Goal: Task Accomplishment & Management: Manage account settings

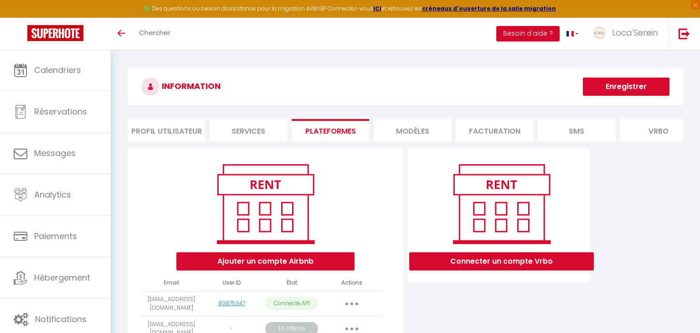
click at [533, 30] on button "Besoin d'aide ?" at bounding box center [527, 33] width 63 height 15
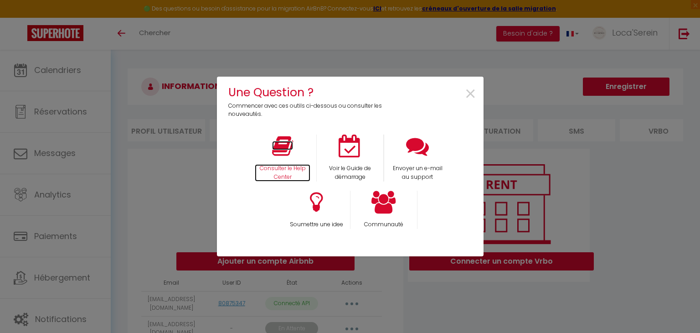
click at [286, 149] on icon at bounding box center [282, 145] width 21 height 23
click at [475, 92] on span "×" at bounding box center [470, 94] width 12 height 29
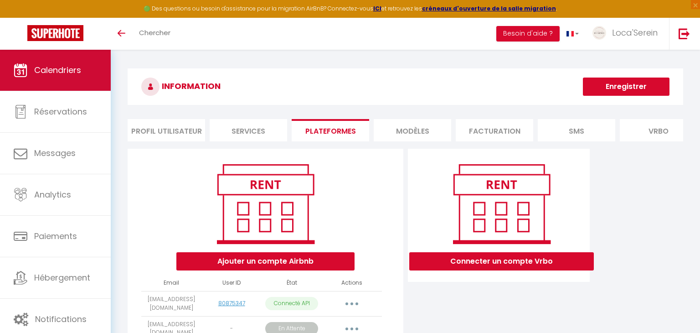
click at [30, 60] on link "Calendriers" at bounding box center [55, 70] width 111 height 41
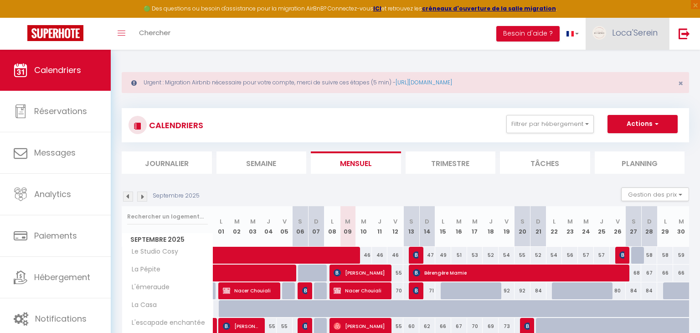
click at [627, 37] on span "Loca'Serein" at bounding box center [635, 32] width 46 height 11
click at [626, 64] on link "Paramètres" at bounding box center [632, 63] width 67 height 15
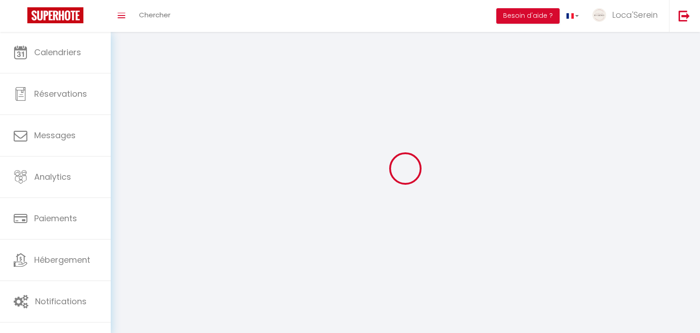
select select "28"
type input "cYzkGqx6tucgHQLKgWjtXdbhp"
type input "ZjVucsUamiY1yQs1wSWVJMYx4"
type input "[URL][DOMAIN_NAME]"
select select "fr"
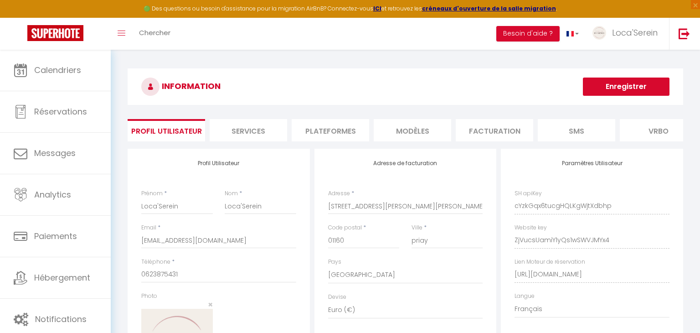
click at [313, 132] on li "Plateformes" at bounding box center [330, 130] width 77 height 22
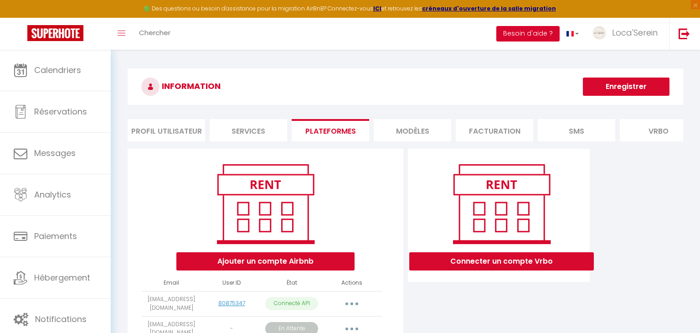
click at [537, 33] on button "Besoin d'aide ?" at bounding box center [527, 33] width 63 height 15
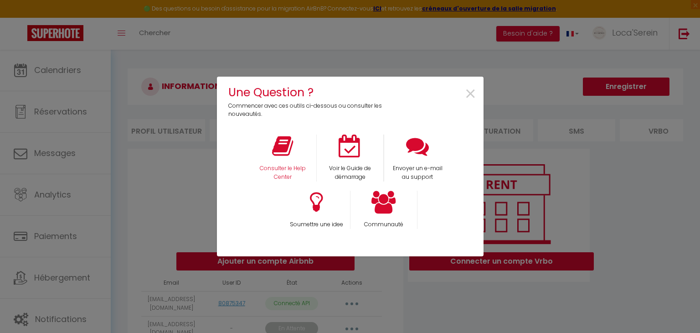
click at [256, 157] on div "Consulter le Help Center" at bounding box center [282, 157] width 67 height 47
click at [283, 155] on icon at bounding box center [282, 145] width 21 height 23
click at [471, 88] on span "×" at bounding box center [470, 94] width 12 height 29
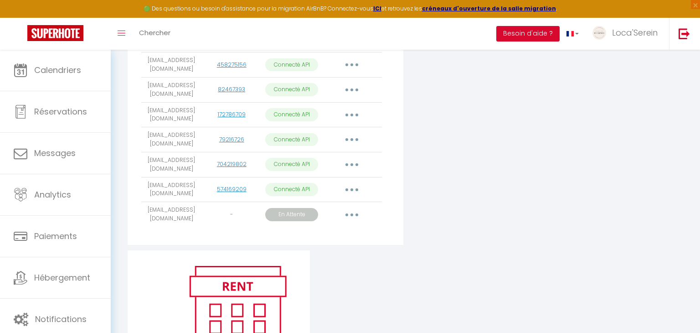
scroll to position [383, 0]
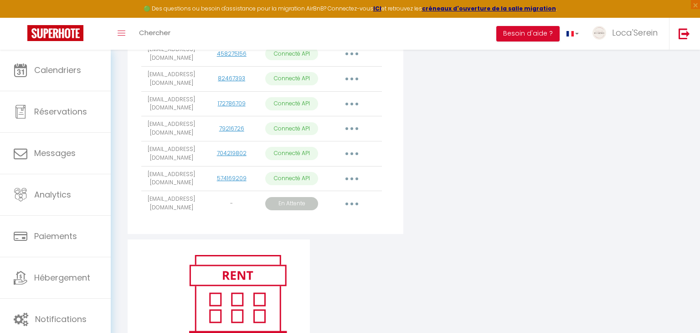
click at [350, 196] on button "button" at bounding box center [352, 203] width 26 height 15
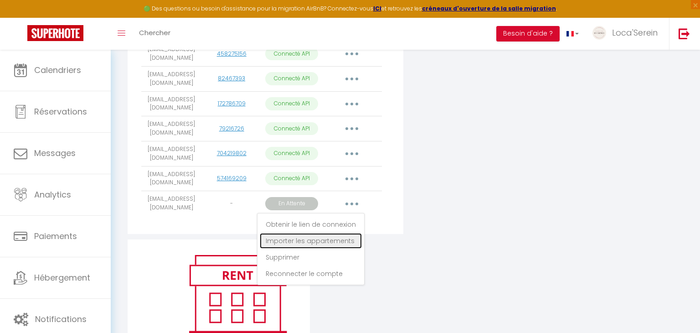
click at [323, 233] on link "Importer les appartements" at bounding box center [311, 240] width 102 height 15
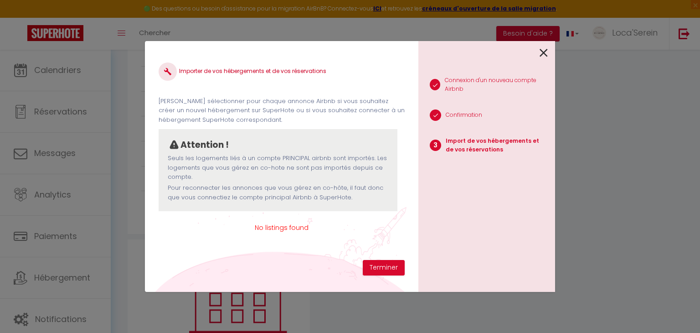
click at [455, 123] on li "2 Confirmation" at bounding box center [482, 116] width 129 height 23
click at [384, 271] on button "Terminer" at bounding box center [384, 267] width 42 height 15
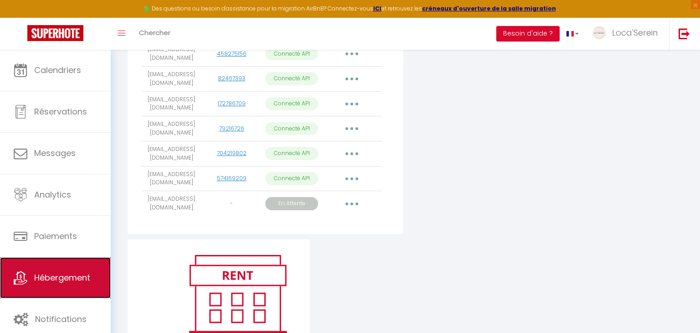
click at [61, 261] on link "Hébergement" at bounding box center [55, 277] width 111 height 41
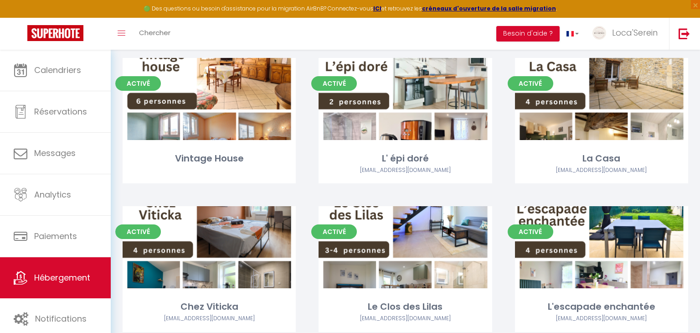
scroll to position [242, 0]
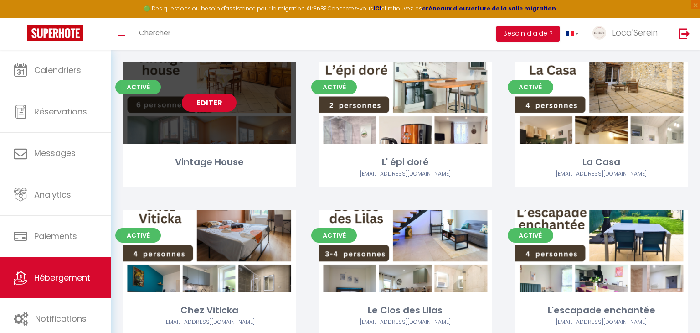
click at [205, 102] on link "Editer" at bounding box center [209, 102] width 55 height 18
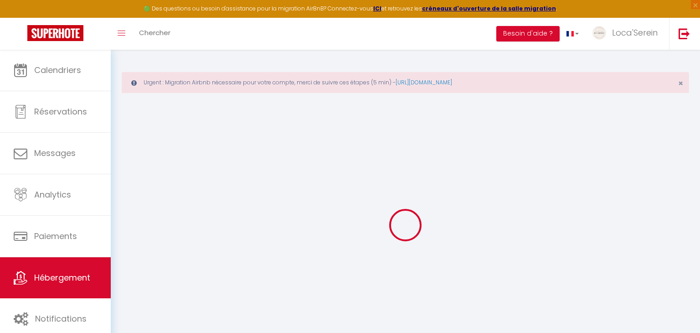
select select
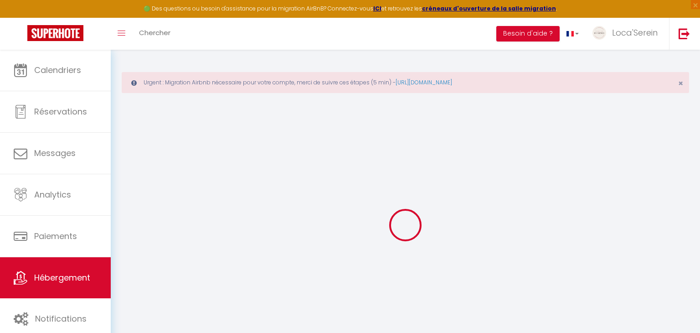
select select
checkbox input "false"
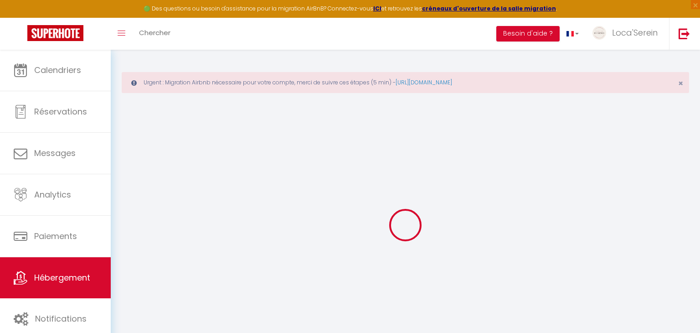
select select
type input "Vintage House"
type input "[PERSON_NAME]"
type input "Chavanel"
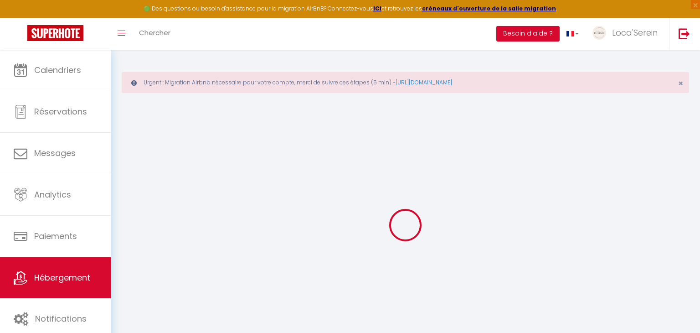
type input "[STREET_ADDRESS]"
type input "01500"
type input "Ambérieu-en-Bugey"
select select "houses"
select select "6"
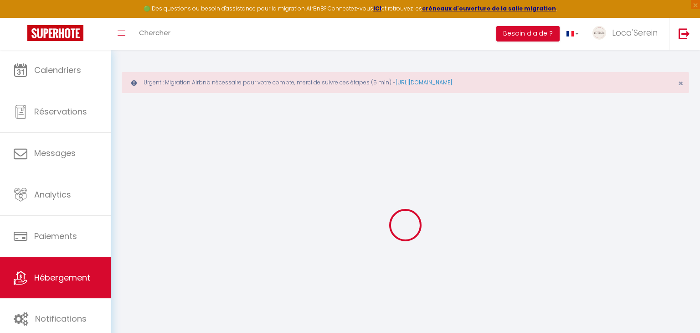
select select "4"
select select "3"
type input "57"
type input "10"
type input "50"
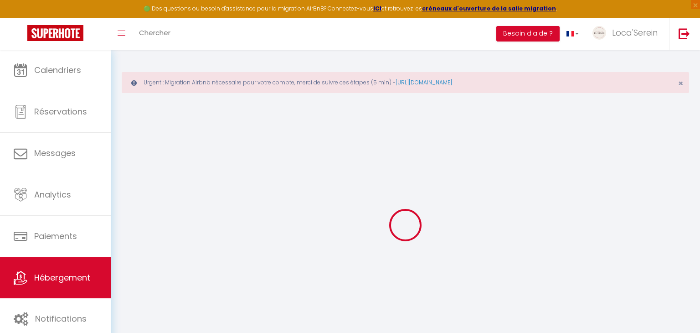
type input "5.50"
type input "2.59"
type input "200"
select select
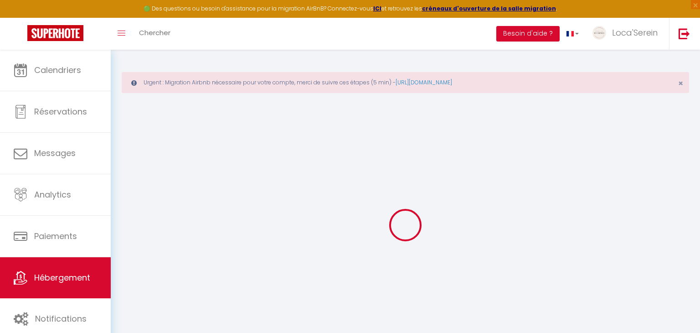
select select
type input "[STREET_ADDRESS]"
type input "01500"
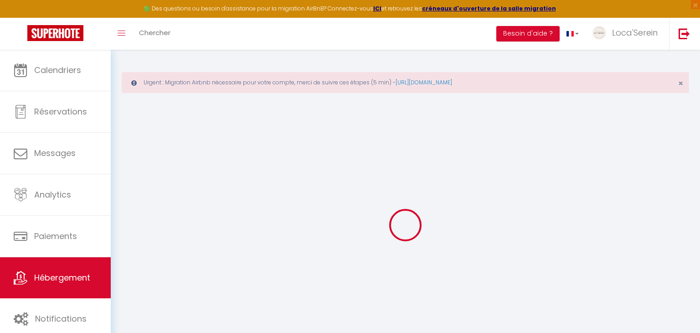
type input "Ambérieu-en-Bugey"
type input "[EMAIL_ADDRESS][DOMAIN_NAME]"
select select "10248"
checkbox input "false"
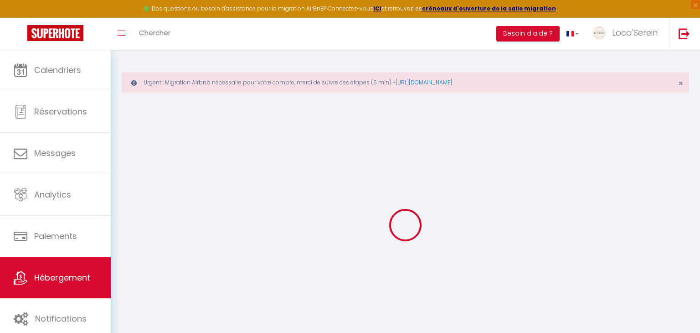
checkbox input "false"
radio input "true"
type input "50"
type input "0"
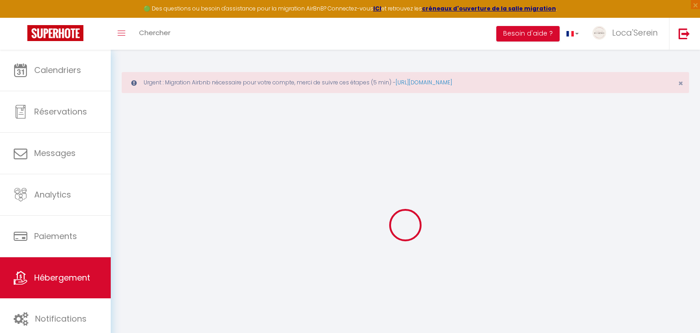
type input "0"
select select "townhouse"
select select "31019"
select select
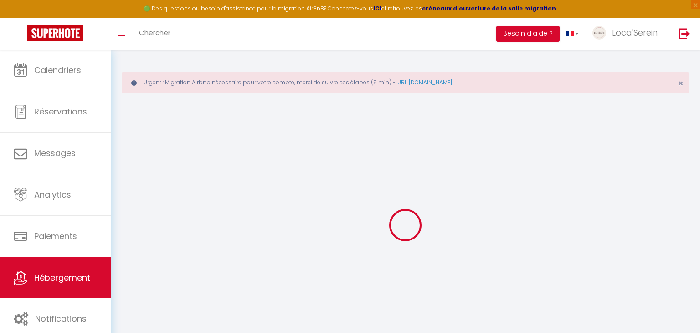
select select
checkbox input "false"
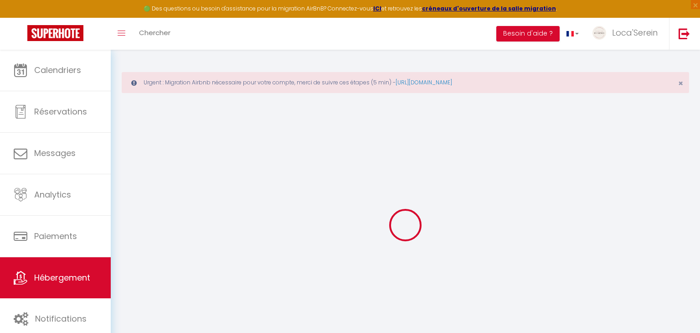
checkbox input "false"
select select
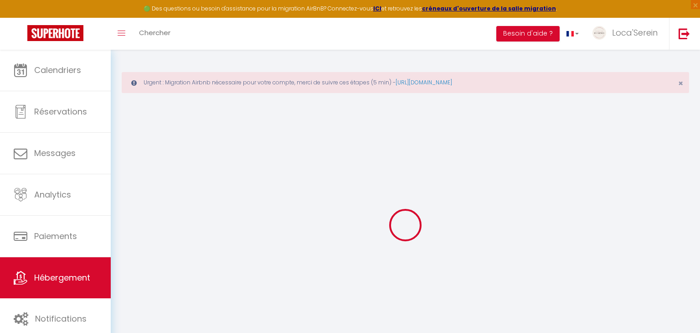
select select
checkbox input "false"
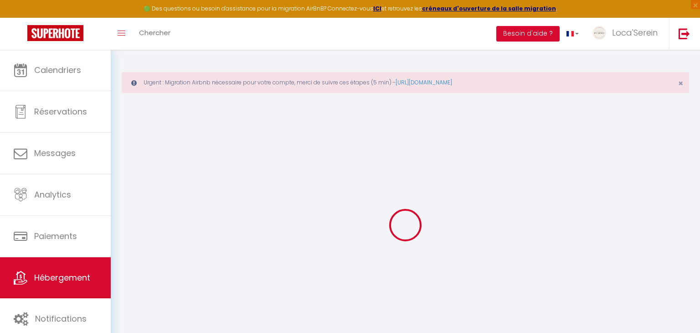
checkbox input "false"
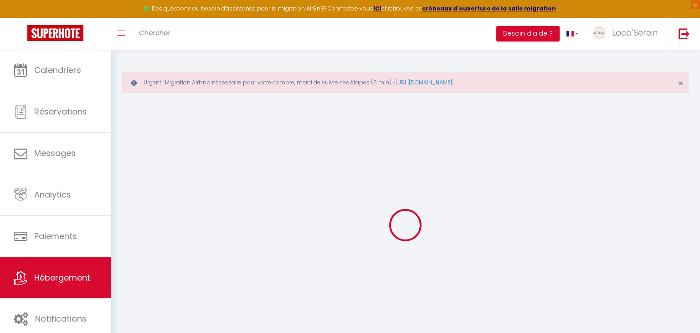
checkbox input "false"
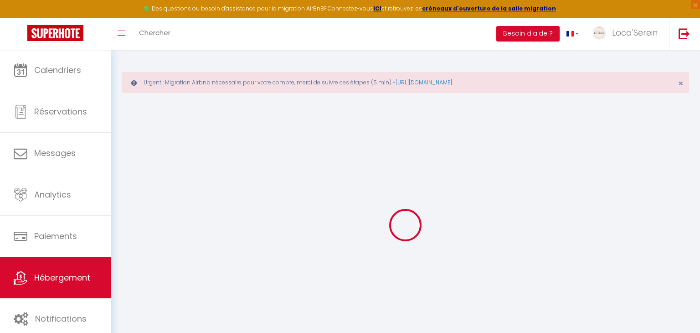
checkbox input "false"
select select "16:00"
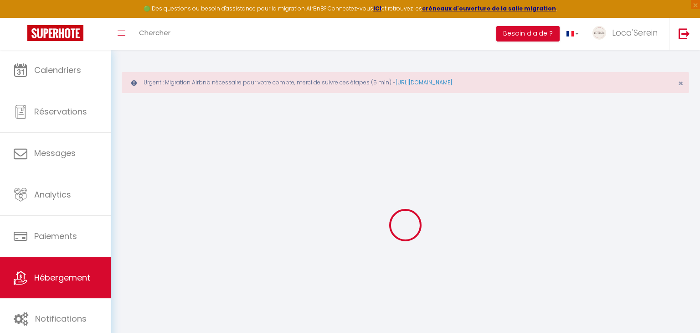
select select
select select "11:00"
select select "30"
select select "120"
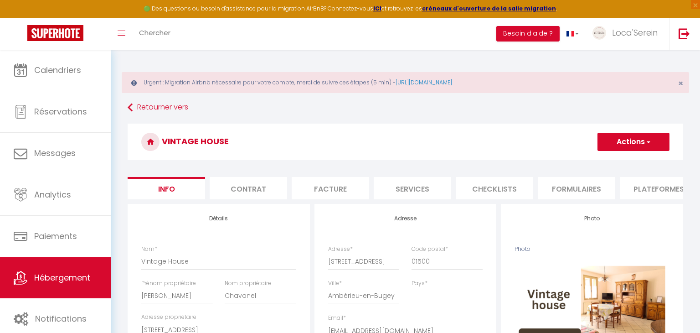
select select
checkbox input "false"
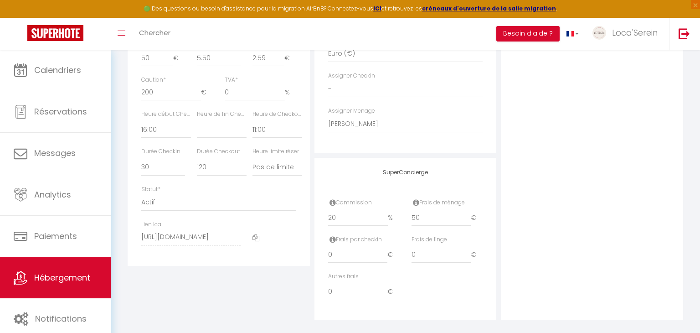
scroll to position [504, 0]
click at [254, 232] on icon at bounding box center [255, 232] width 7 height 7
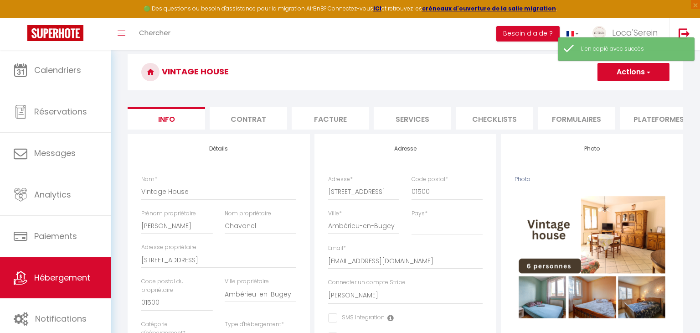
scroll to position [0, 0]
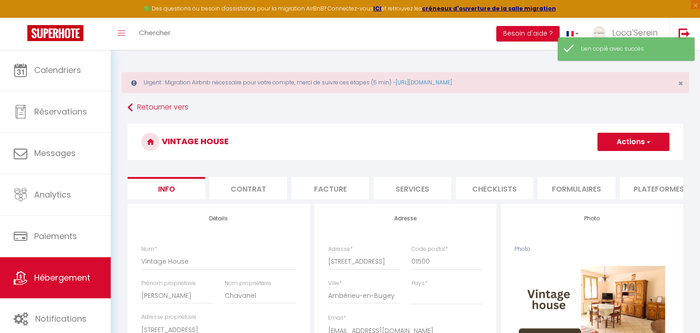
click at [583, 188] on li "Formulaires" at bounding box center [576, 188] width 77 height 22
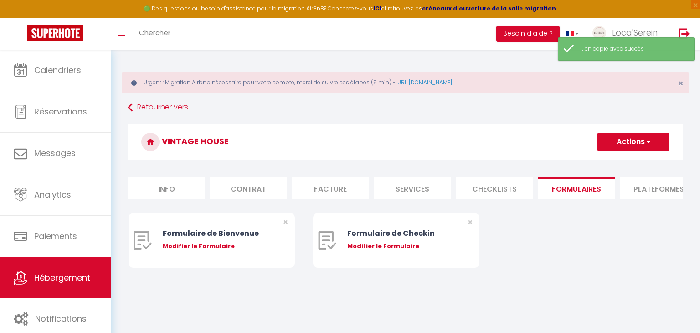
click at [641, 192] on li "Plateformes" at bounding box center [658, 188] width 77 height 22
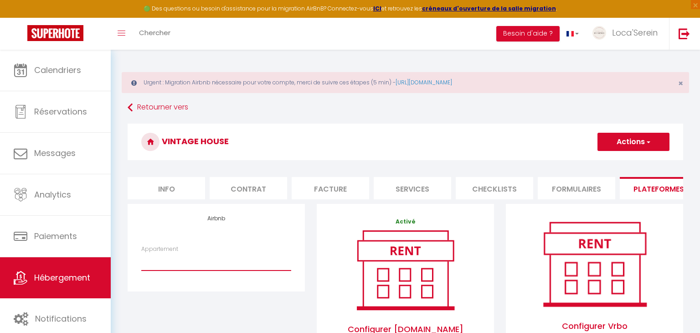
click at [184, 259] on select "Loca'Serein · La Pépite - [EMAIL_ADDRESS][DOMAIN_NAME] Loyettes · L'émeraude - …" at bounding box center [216, 261] width 150 height 17
click at [176, 299] on div "Airbnb Appartement Loca'Serein · La Pépite - [EMAIL_ADDRESS][DOMAIN_NAME] Loyet…" at bounding box center [216, 322] width 189 height 237
click at [243, 259] on select "Loca'Serein · La Pépite - [EMAIL_ADDRESS][DOMAIN_NAME] Loyettes · L'émeraude - …" at bounding box center [216, 261] width 150 height 17
select select "6078-1299121623778944287"
click at [141, 253] on select "Loca'Serein · La Pépite - [EMAIL_ADDRESS][DOMAIN_NAME] Loyettes · L'émeraude - …" at bounding box center [216, 261] width 150 height 17
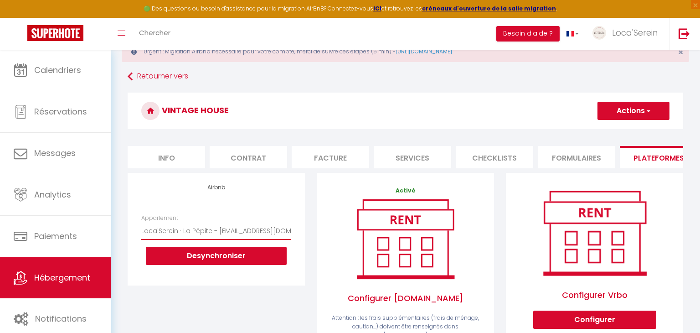
scroll to position [20, 0]
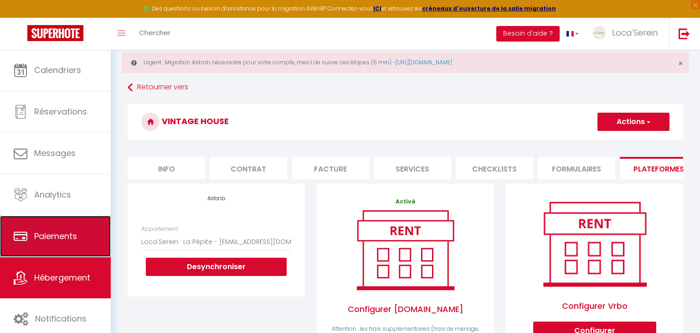
click at [73, 232] on span "Paiements" at bounding box center [55, 235] width 43 height 11
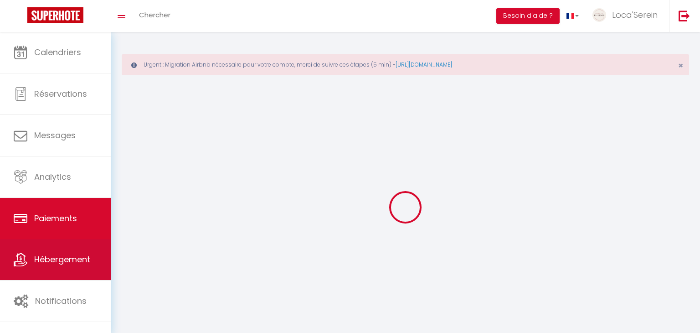
select select "2"
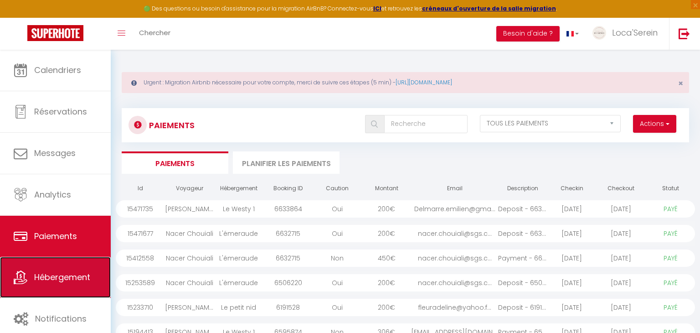
click at [65, 274] on span "Hébergement" at bounding box center [62, 276] width 56 height 11
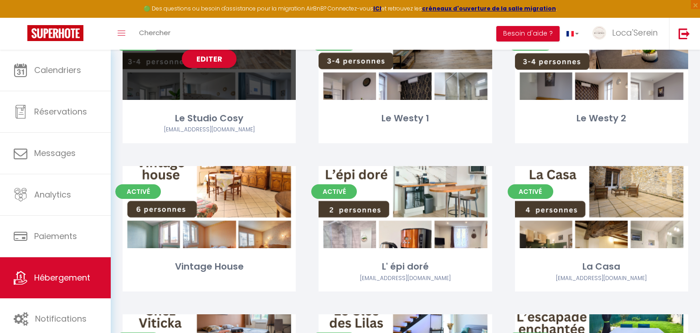
scroll to position [144, 0]
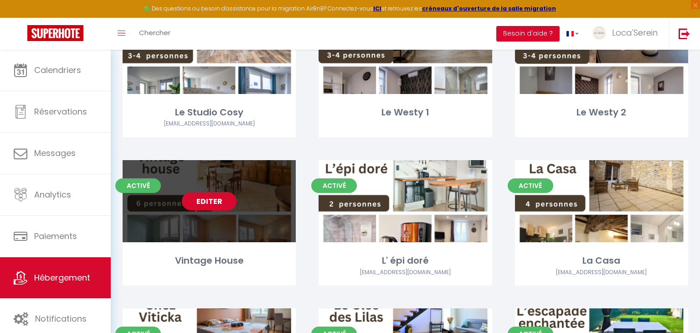
click at [212, 194] on link "Editer" at bounding box center [209, 201] width 55 height 18
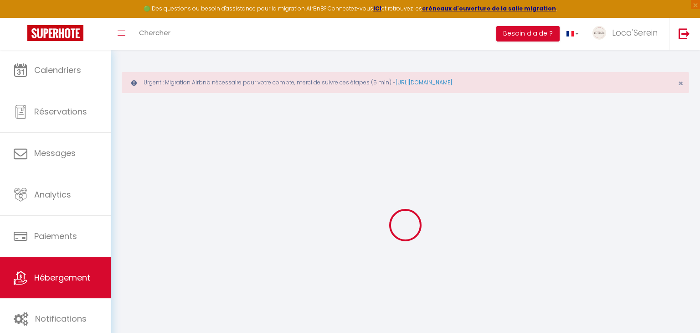
select select "+ 15 %"
select select "+ 35 %"
select select "+ 3 %"
select select
checkbox input "false"
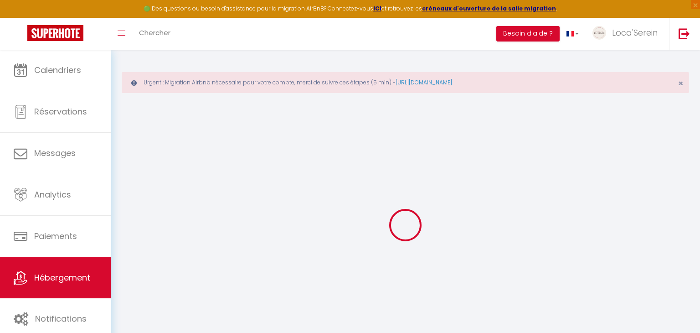
checkbox input "false"
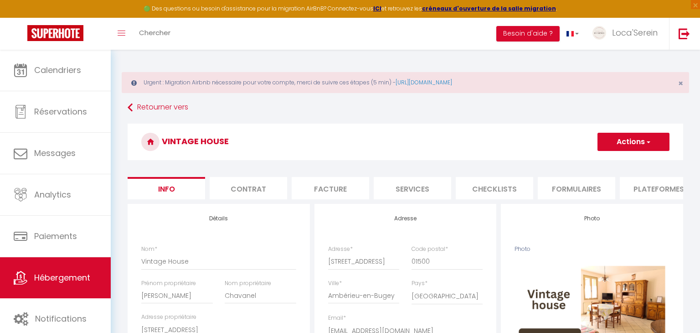
click at [652, 187] on li "Plateformes" at bounding box center [658, 188] width 77 height 22
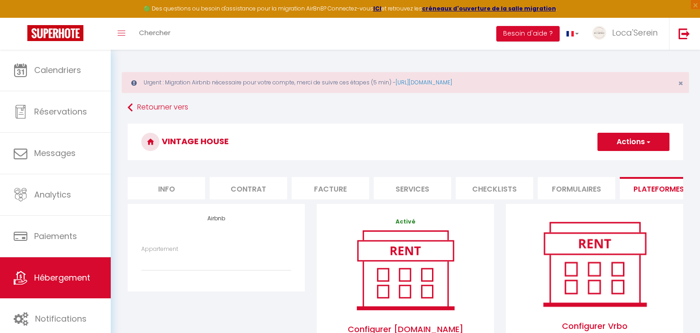
click at [230, 275] on div "Appartement Loca'Serein · La Pépite - [EMAIL_ADDRESS][DOMAIN_NAME] Loyettes · L…" at bounding box center [216, 262] width 162 height 35
click at [229, 270] on div "Appartement Loca'Serein · La Pépite - [EMAIL_ADDRESS][DOMAIN_NAME] Loyettes · L…" at bounding box center [216, 262] width 162 height 35
click at [226, 262] on select "Loca'Serein · La Pépite - [EMAIL_ADDRESS][DOMAIN_NAME] Loyettes · L'émeraude - …" at bounding box center [216, 261] width 150 height 17
click at [452, 82] on link "[URL][DOMAIN_NAME]" at bounding box center [423, 82] width 56 height 8
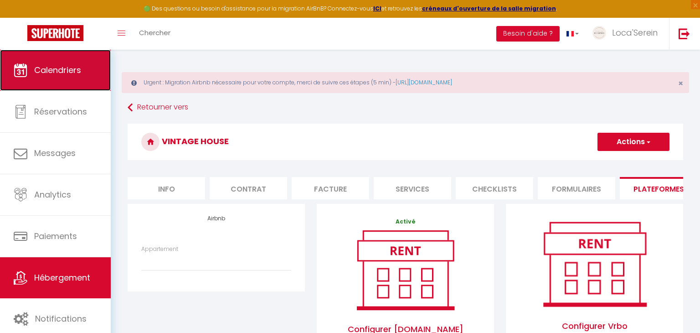
click at [33, 67] on link "Calendriers" at bounding box center [55, 70] width 111 height 41
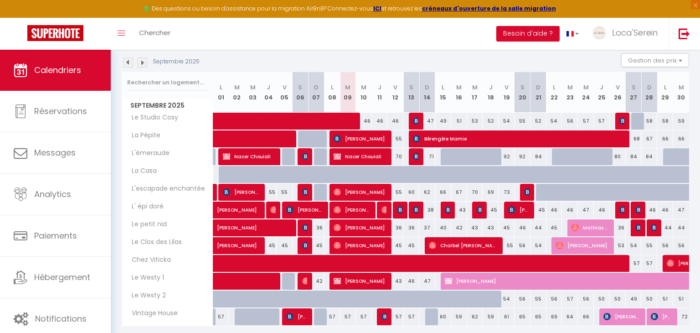
scroll to position [145, 0]
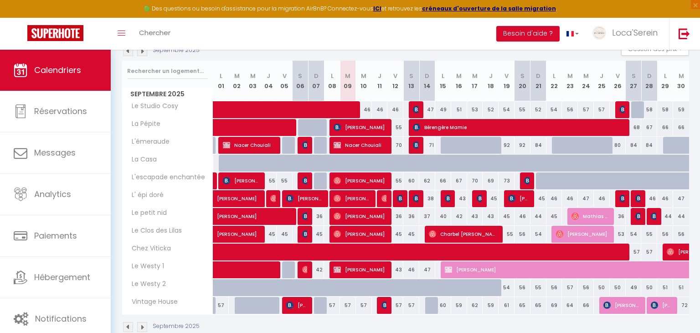
click at [419, 144] on div "71" at bounding box center [427, 145] width 16 height 17
type input "71"
type input "Dim 14 Septembre 2025"
type input "Lun 15 Septembre 2025"
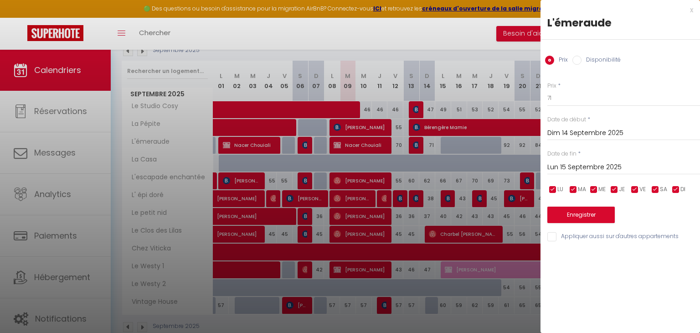
click at [416, 144] on div at bounding box center [350, 166] width 700 height 333
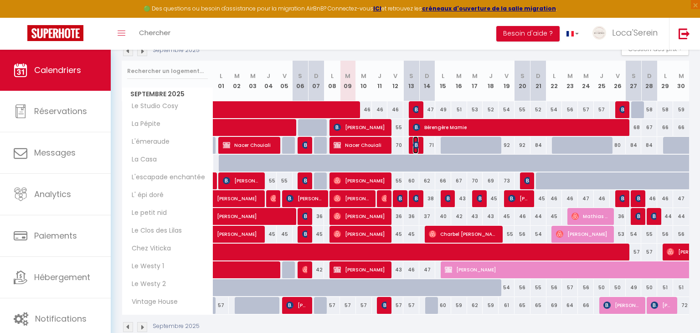
click at [416, 144] on img at bounding box center [416, 144] width 7 height 7
select select "OK"
select select "0"
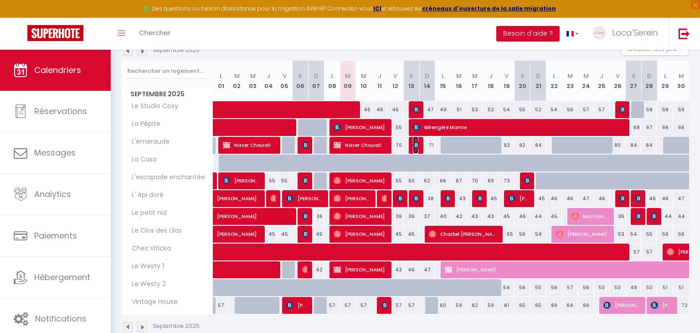
select select "1"
select select
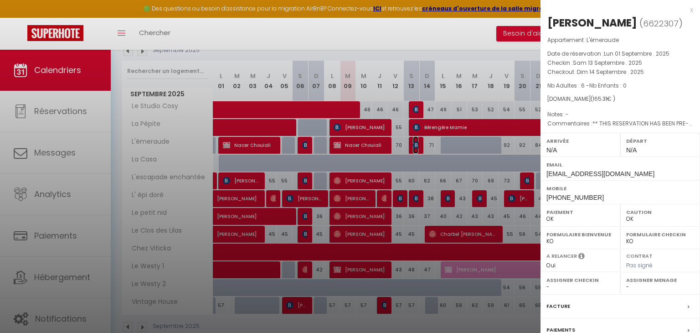
select select "31034"
click at [416, 144] on div at bounding box center [350, 166] width 700 height 333
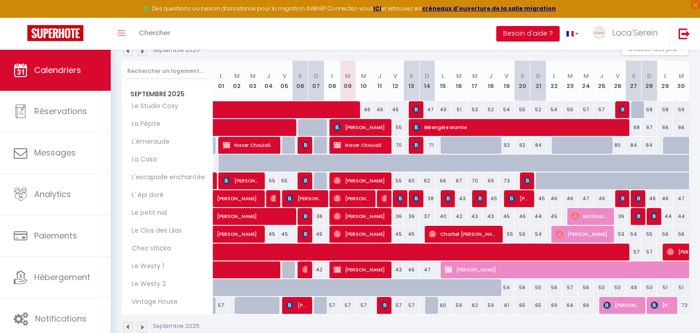
scroll to position [164, 0]
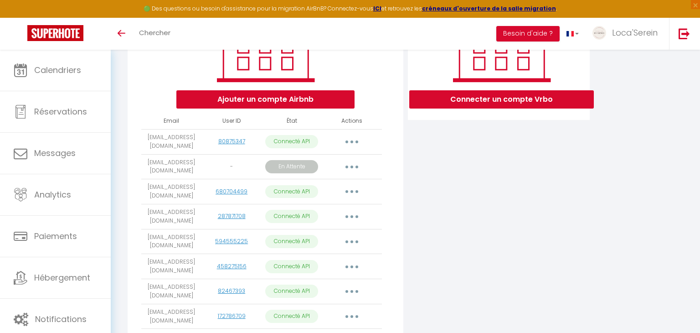
scroll to position [174, 0]
